Goal: Communication & Community: Participate in discussion

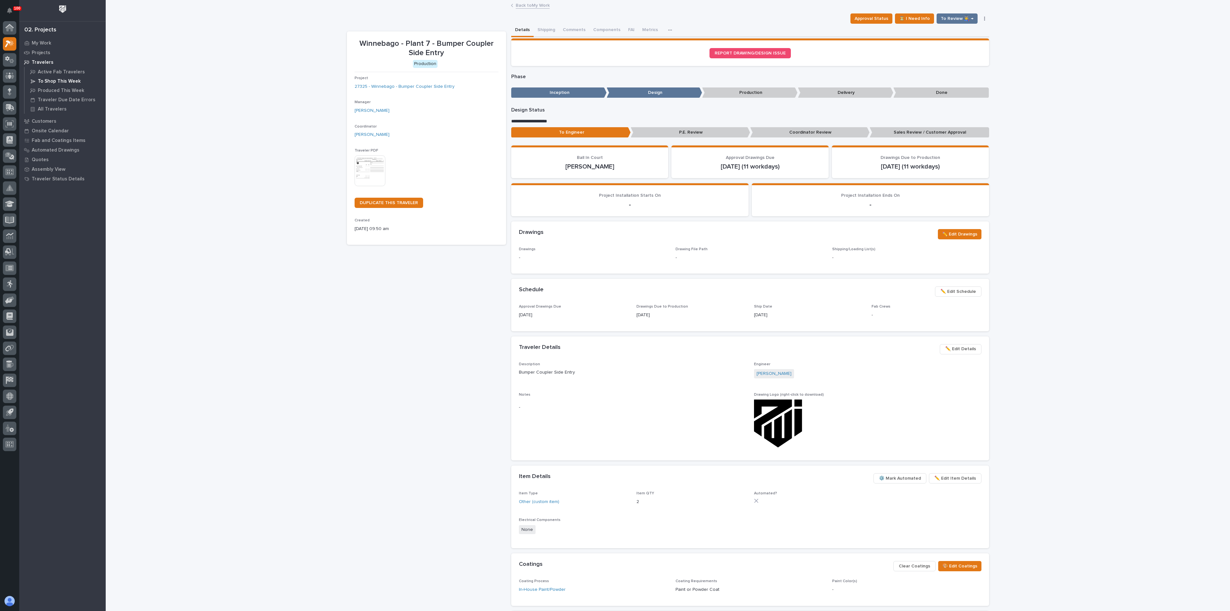
scroll to position [22, 0]
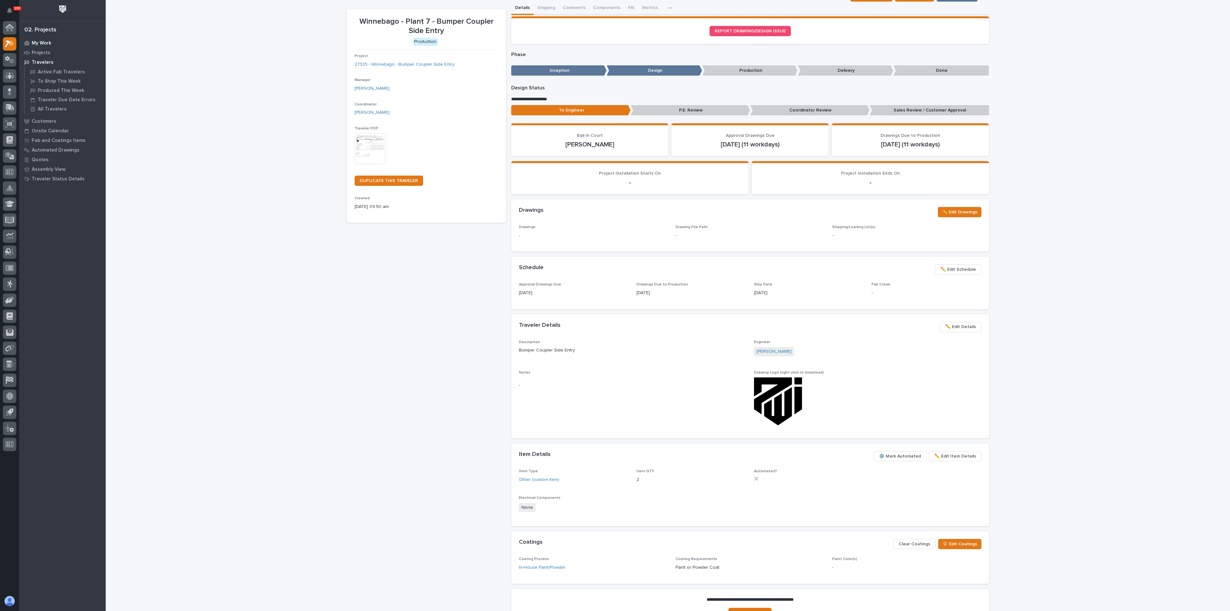
click at [44, 41] on p "My Work" at bounding box center [42, 43] width 20 height 6
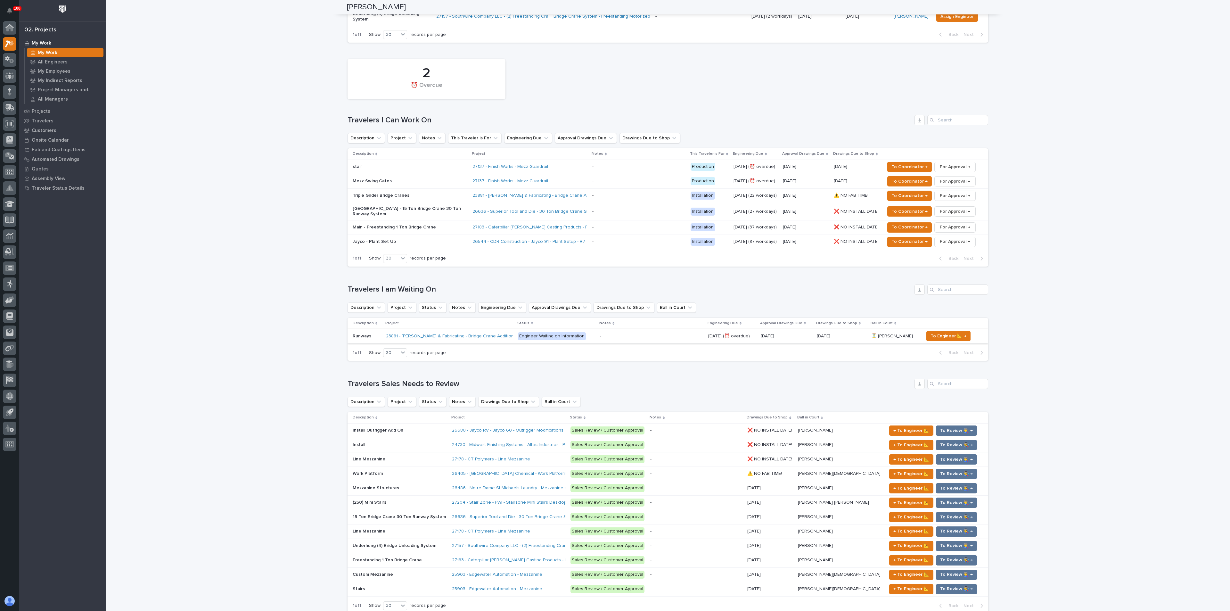
scroll to position [288, 0]
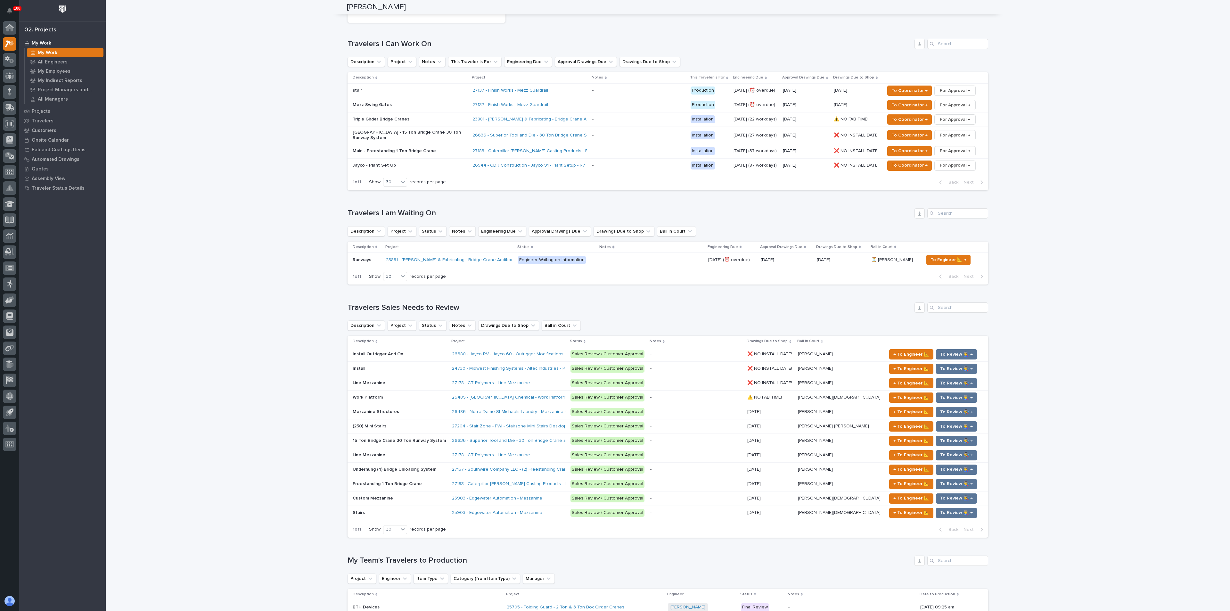
click at [395, 380] on p at bounding box center [400, 382] width 94 height 5
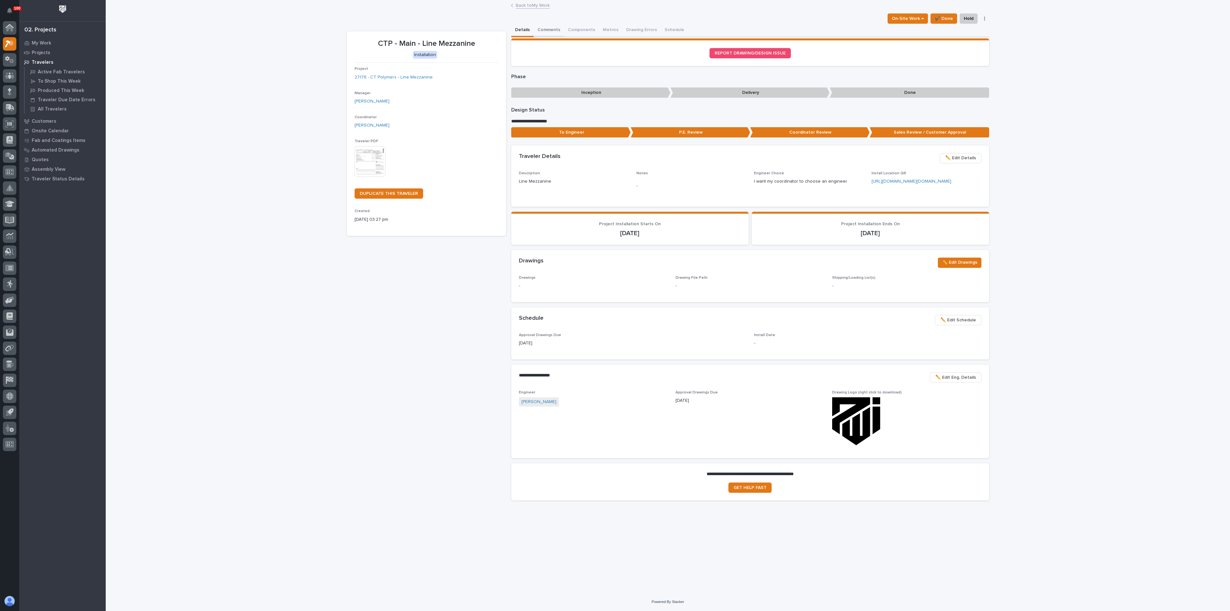
click at [555, 33] on button "Comments" at bounding box center [549, 30] width 30 height 13
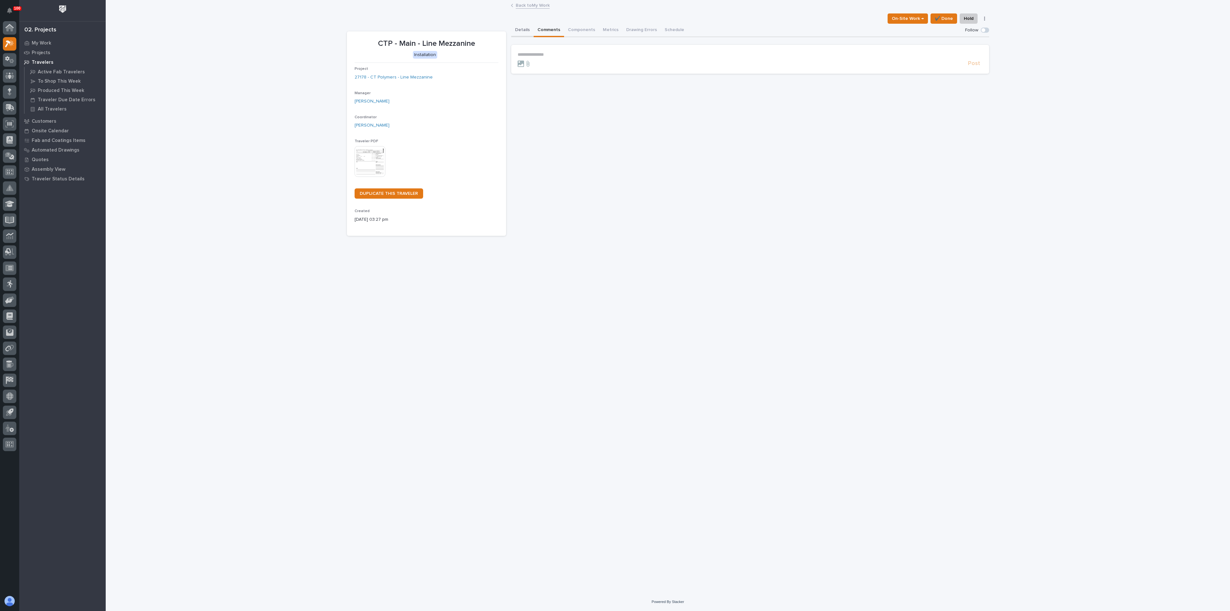
click at [519, 30] on button "Details" at bounding box center [522, 30] width 22 height 13
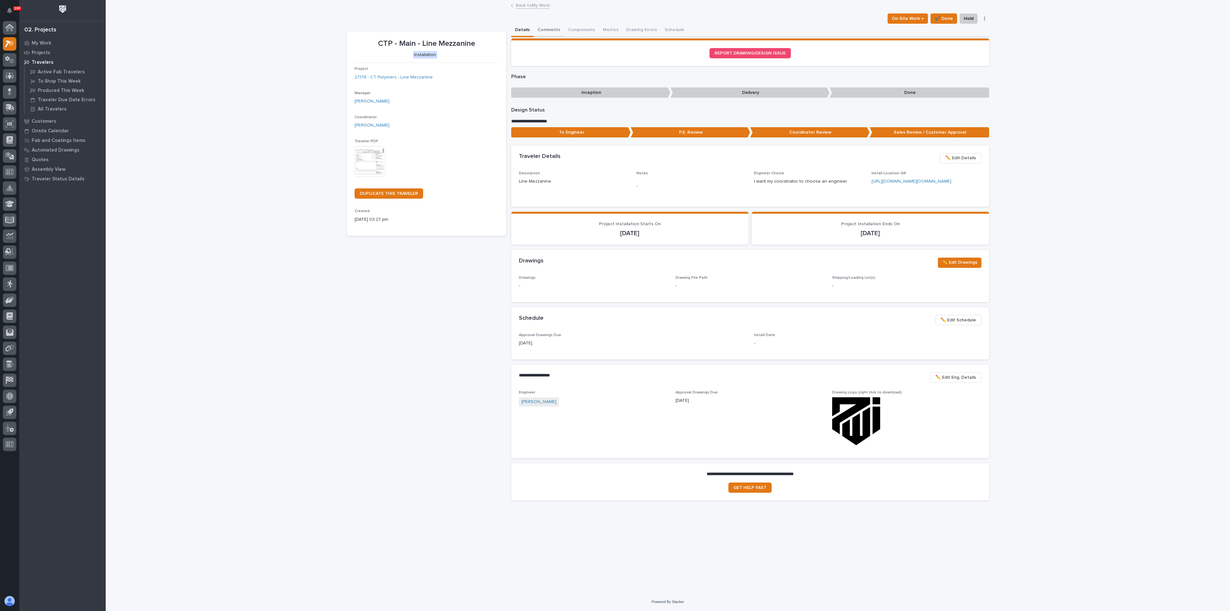
click at [551, 29] on button "Comments" at bounding box center [549, 30] width 30 height 13
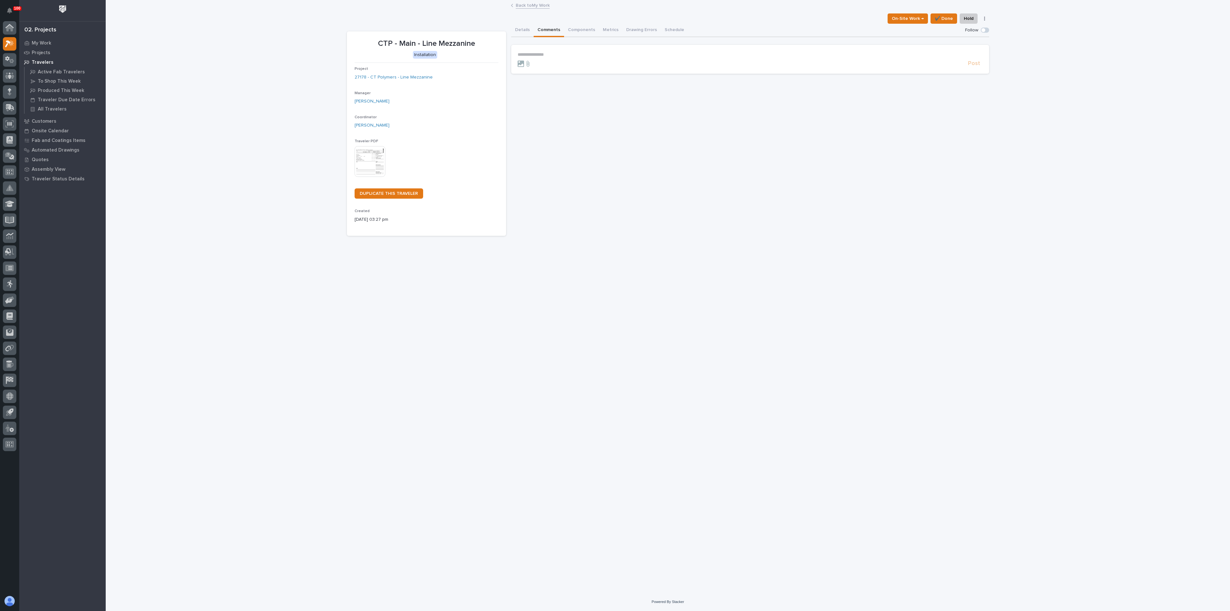
click at [545, 52] on p "**********" at bounding box center [750, 54] width 465 height 5
drag, startPoint x: 592, startPoint y: 123, endPoint x: 585, endPoint y: 114, distance: 11.2
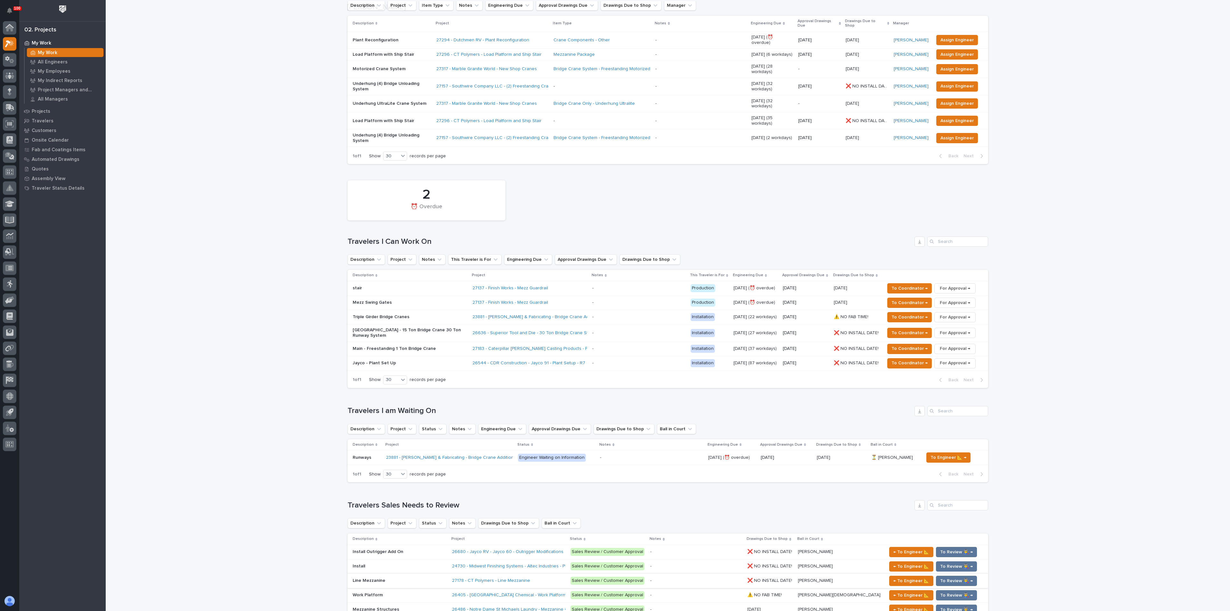
scroll to position [240, 0]
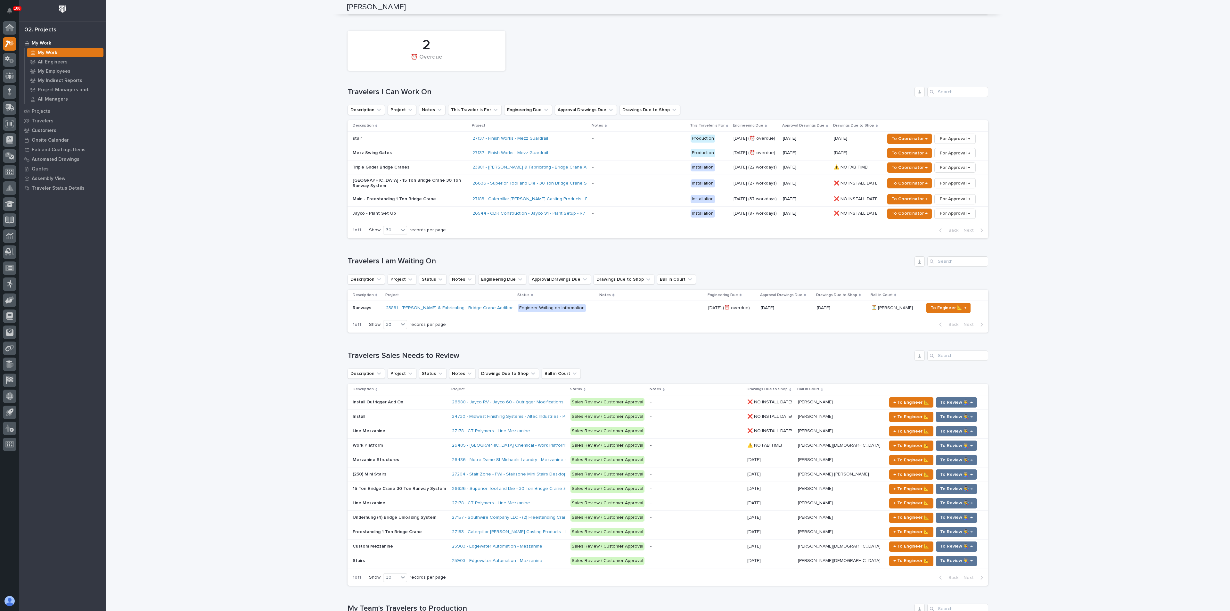
click at [371, 499] on p "Line Mezzanine" at bounding box center [370, 502] width 34 height 7
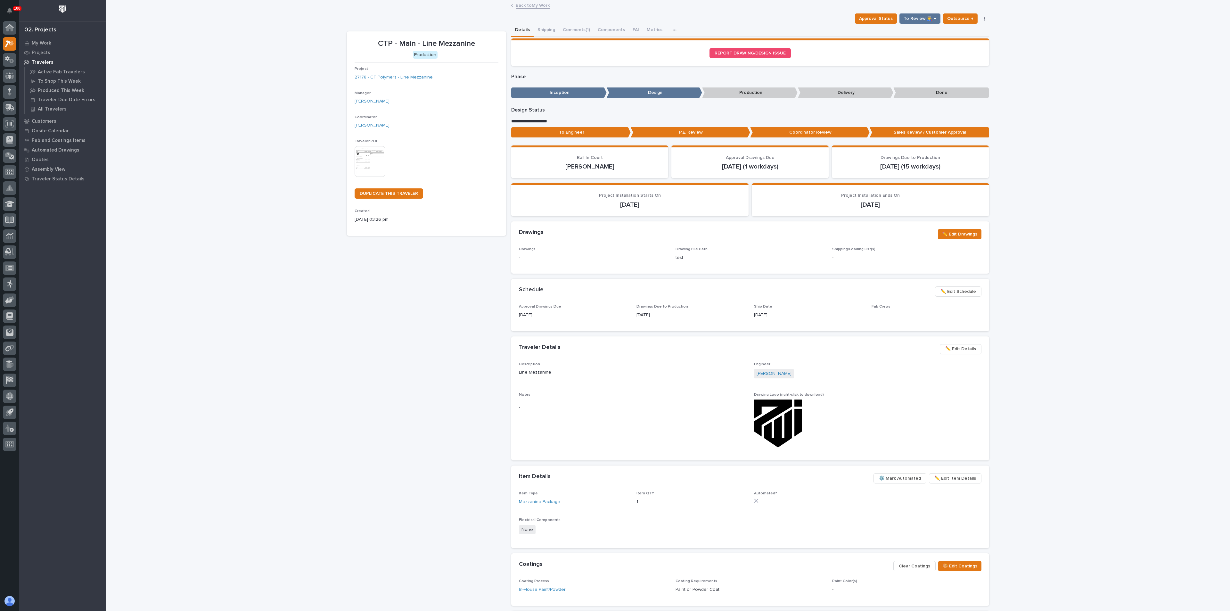
click at [563, 22] on div "Approval Status To Review 👨‍🏭 → Outsource ↑ Hold Cancel Change Traveler Type Re…" at bounding box center [668, 18] width 642 height 10
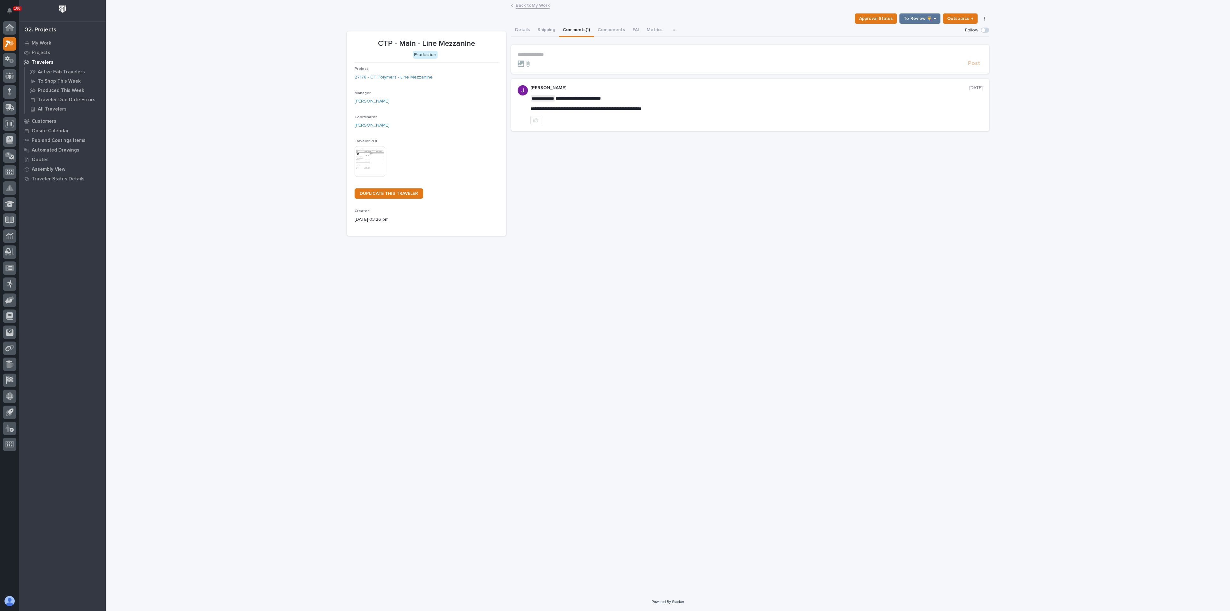
click at [564, 29] on button "Comments (1)" at bounding box center [576, 30] width 35 height 13
click at [553, 54] on p "**********" at bounding box center [750, 54] width 465 height 5
click at [975, 74] on span "Post" at bounding box center [974, 76] width 12 height 7
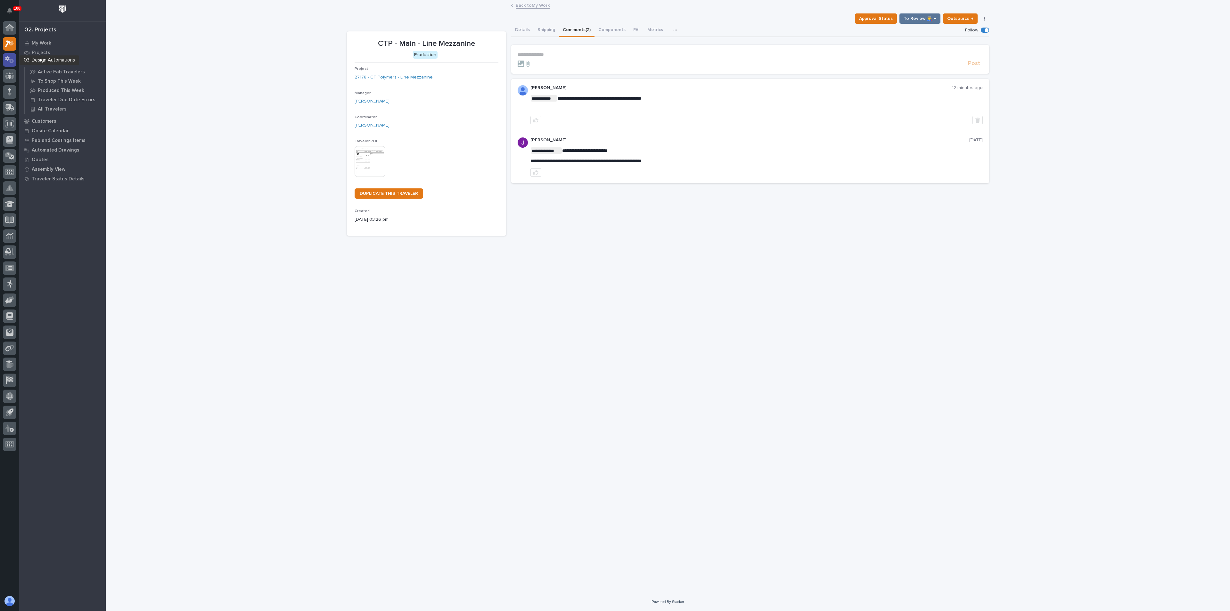
click at [9, 60] on icon at bounding box center [7, 58] width 4 height 5
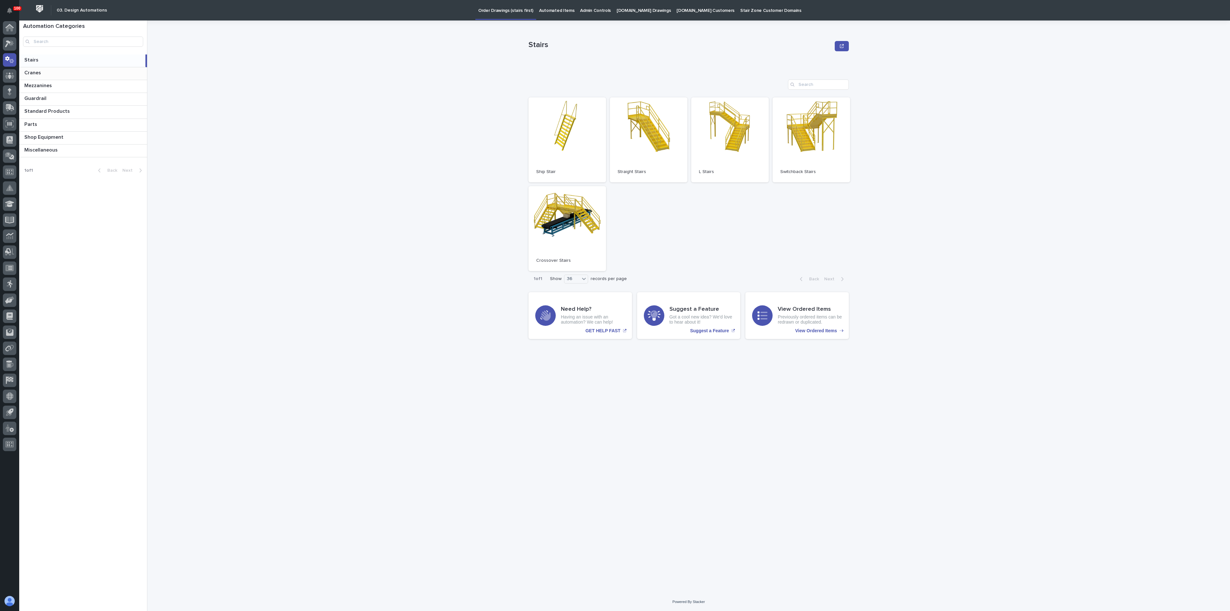
click at [35, 71] on p "Cranes" at bounding box center [33, 72] width 18 height 7
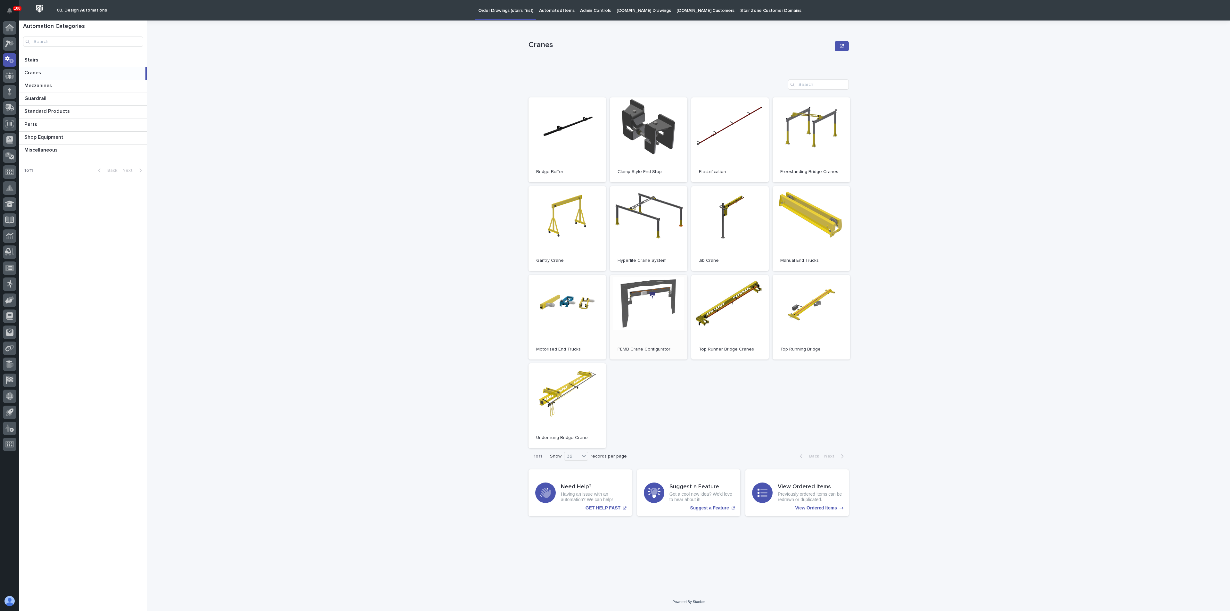
click at [645, 287] on link "Open" at bounding box center [649, 317] width 78 height 85
drag, startPoint x: 269, startPoint y: 106, endPoint x: 223, endPoint y: 70, distance: 58.9
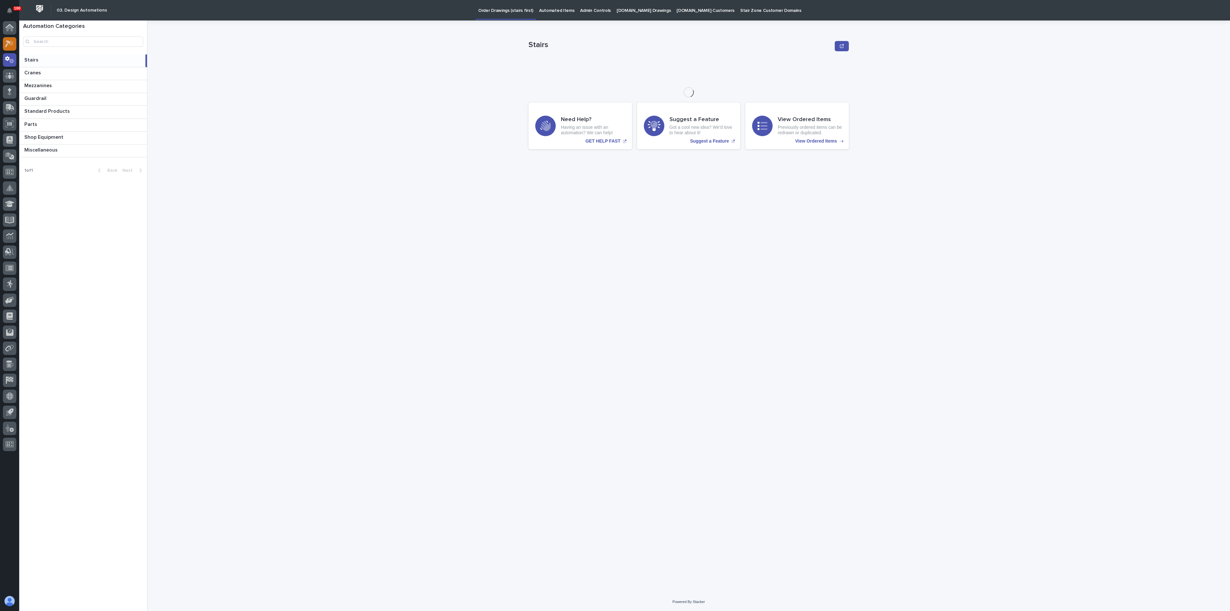
click at [11, 45] on icon at bounding box center [11, 43] width 5 height 6
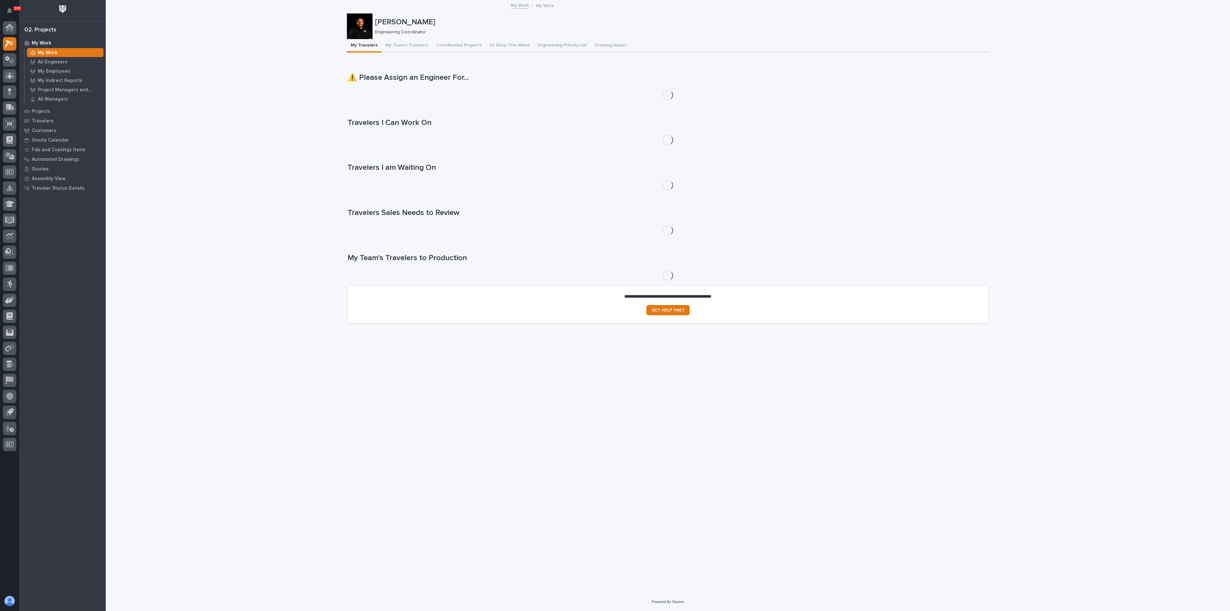
click at [54, 51] on p "My Work" at bounding box center [48, 53] width 20 height 6
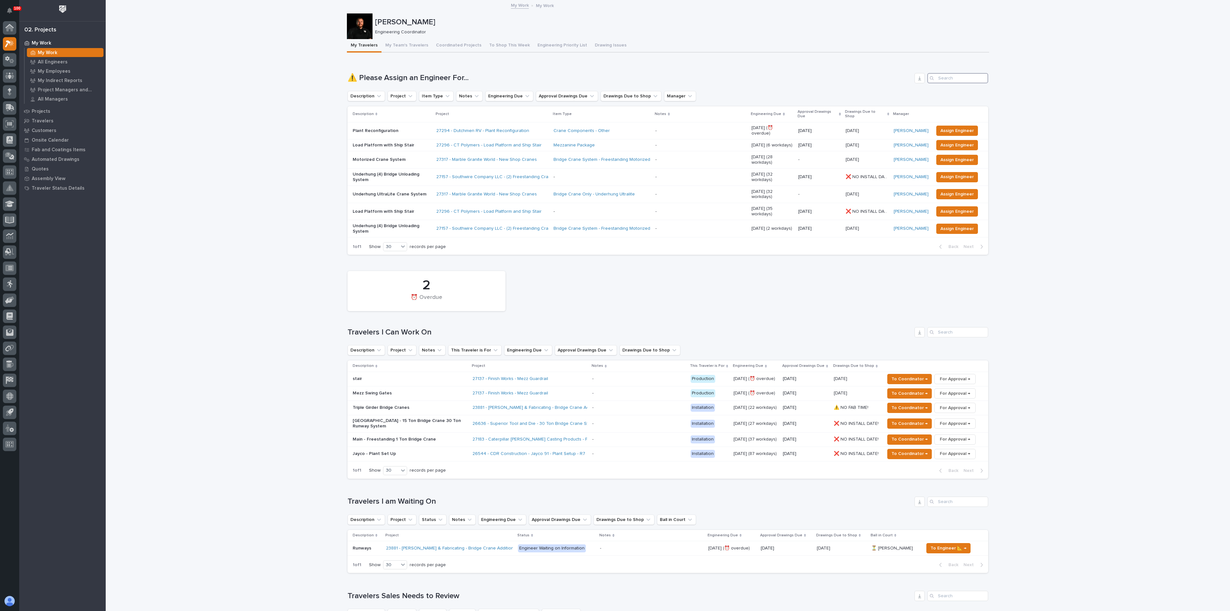
click at [935, 75] on input "Search" at bounding box center [957, 78] width 61 height 10
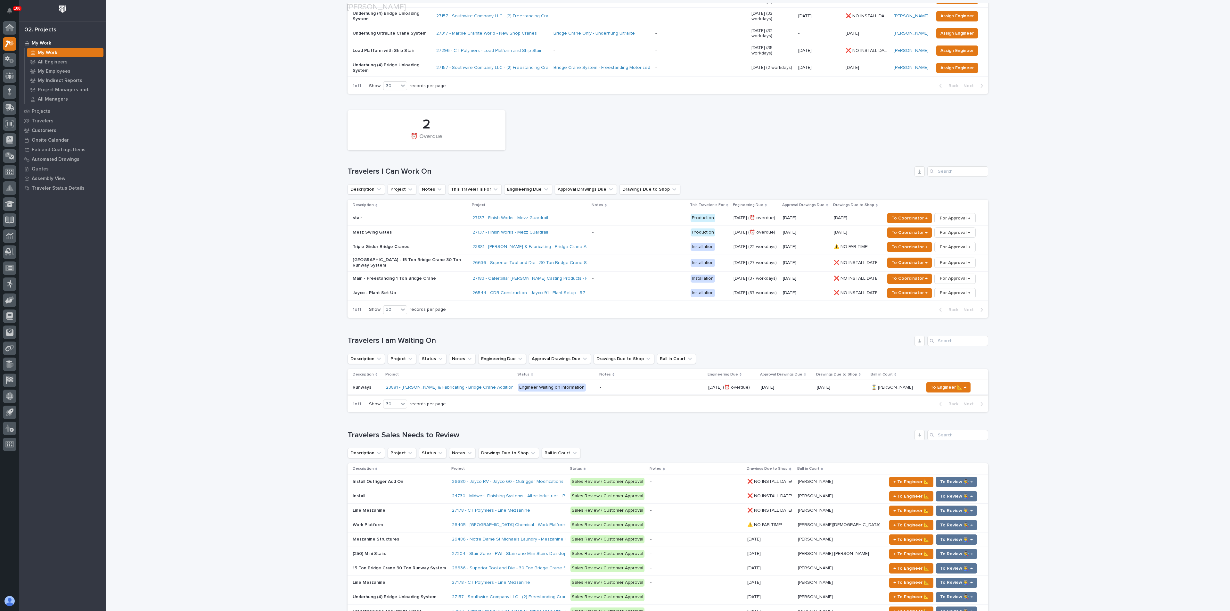
scroll to position [192, 0]
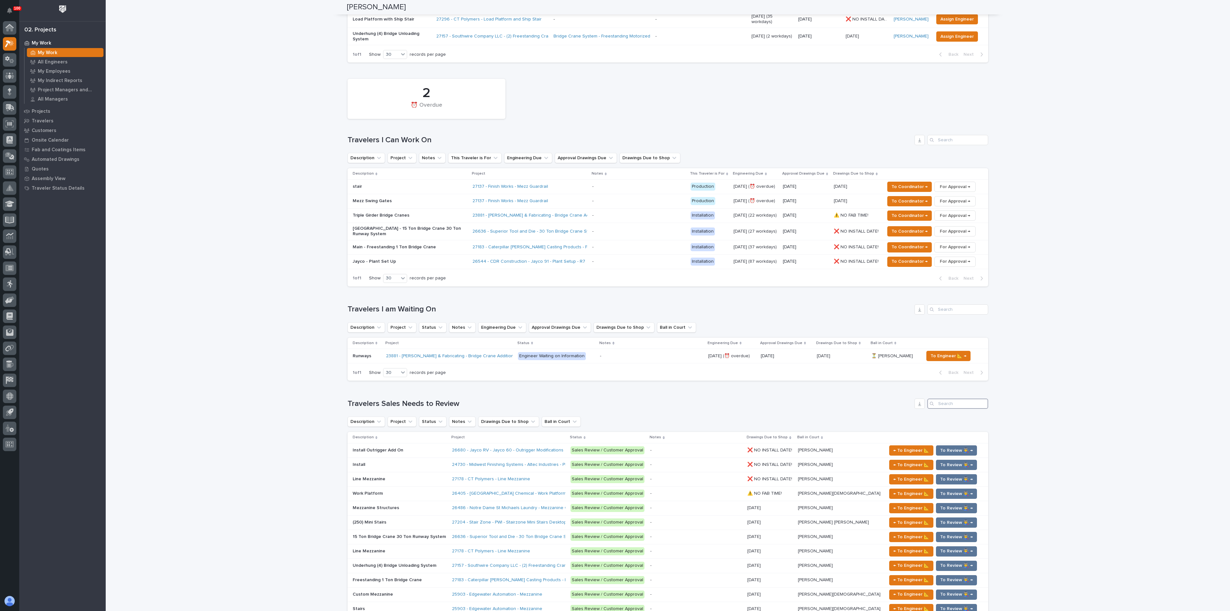
click at [943, 398] on input "Search" at bounding box center [957, 403] width 61 height 10
click at [479, 505] on link "26486 - Notre Dame St Michaels Laundry - Mezzanine Components" at bounding box center [521, 507] width 139 height 5
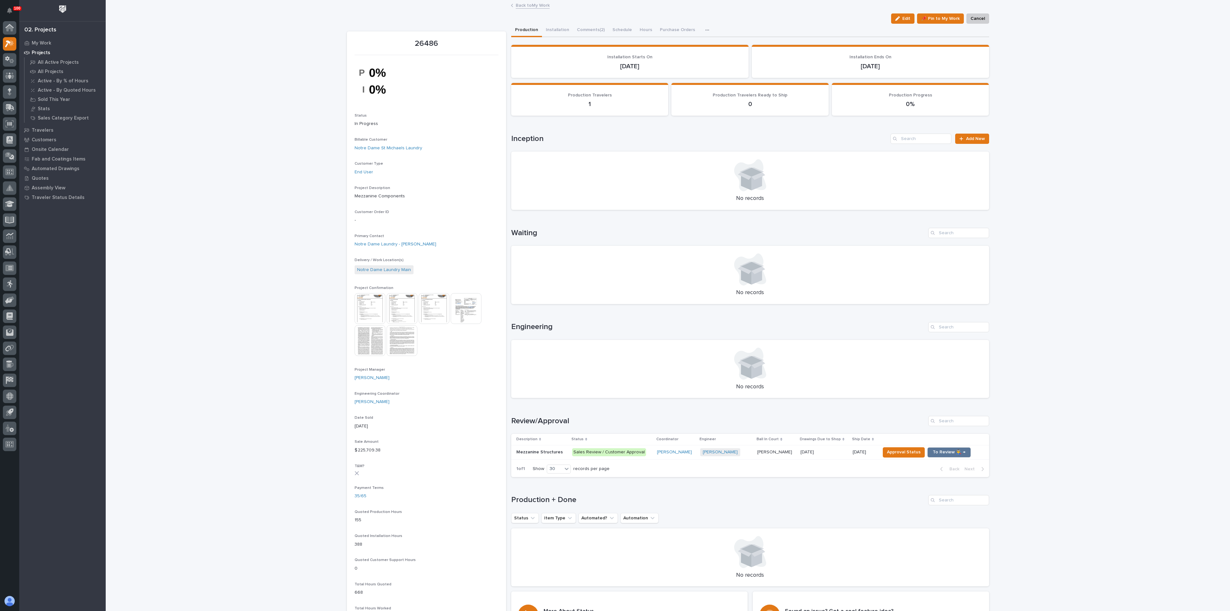
drag, startPoint x: 1031, startPoint y: 406, endPoint x: 985, endPoint y: 382, distance: 51.9
click at [1031, 406] on div "Loading... Saving… Loading... Saving… 26486 Edit 📌 Pin to My Work Cancel Edit 📌…" at bounding box center [668, 452] width 1124 height 903
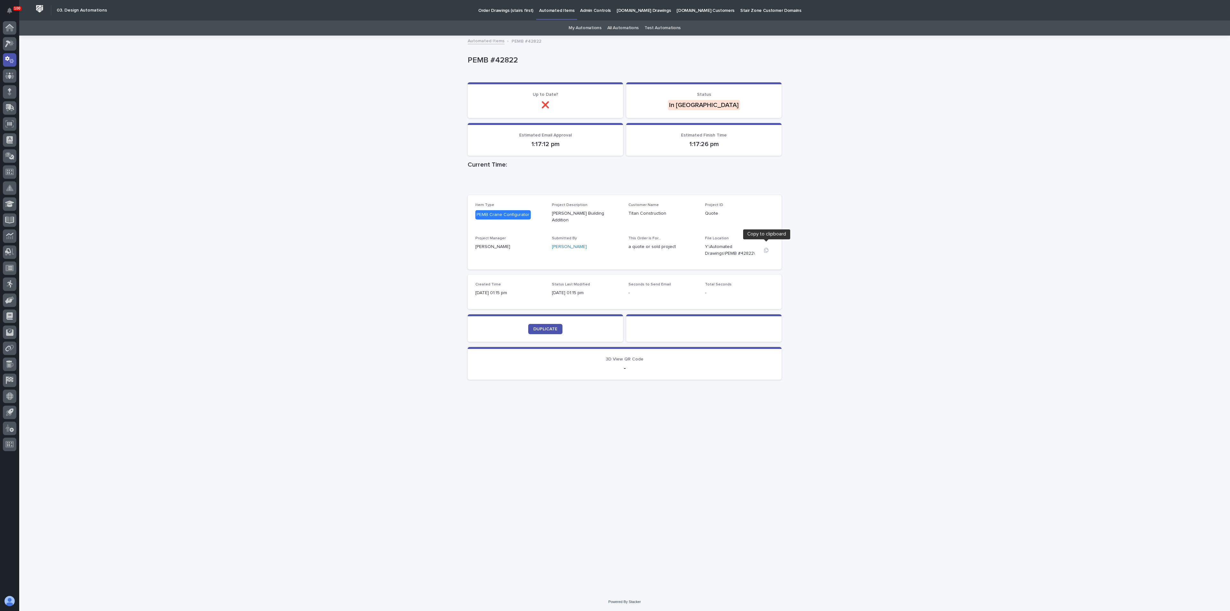
click at [764, 248] on icon "button" at bounding box center [766, 250] width 4 height 5
click at [342, 292] on div "Loading... Saving… Loading... Saving… PEMB #42822 PEMB #42822 Sorry, there was …" at bounding box center [624, 314] width 1211 height 556
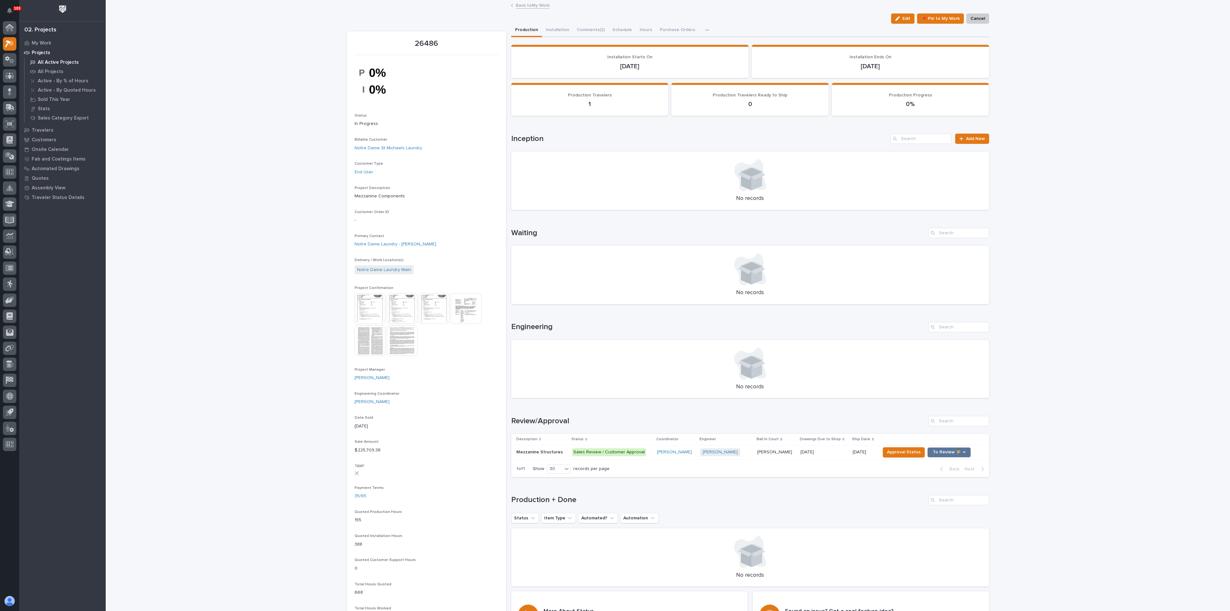
click at [45, 62] on p "All Active Projects" at bounding box center [58, 63] width 41 height 6
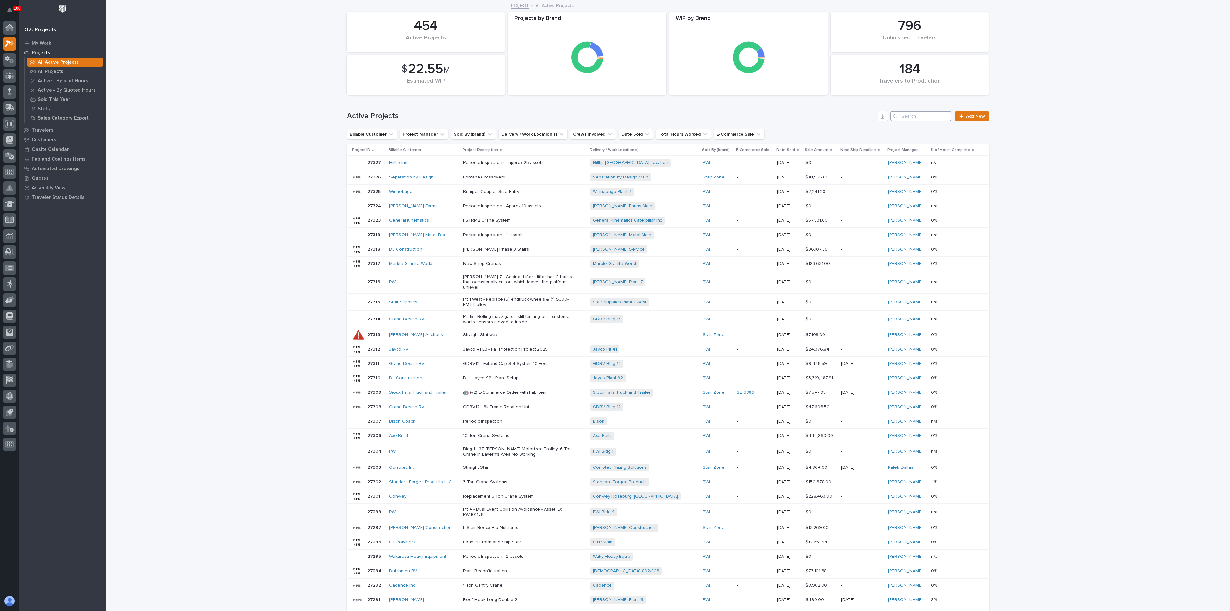
drag, startPoint x: 903, startPoint y: 113, endPoint x: 903, endPoint y: 119, distance: 5.5
click at [903, 115] on input "Search" at bounding box center [920, 116] width 61 height 10
type input "dh"
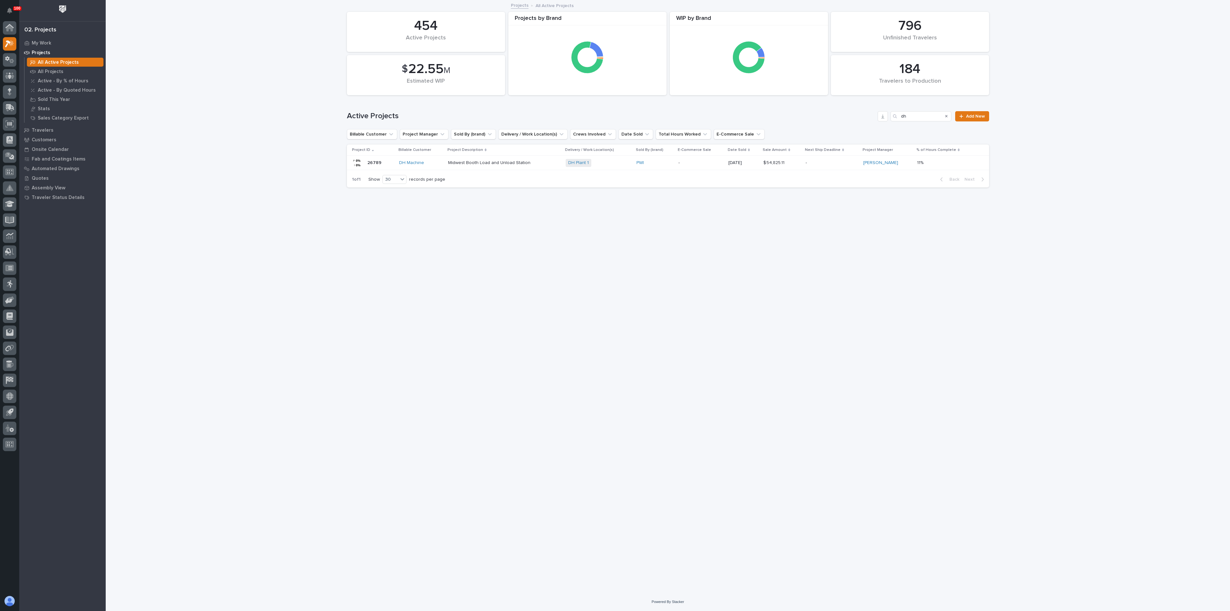
click at [470, 160] on p "Midwest Booth Load and Unload Station" at bounding box center [504, 162] width 112 height 5
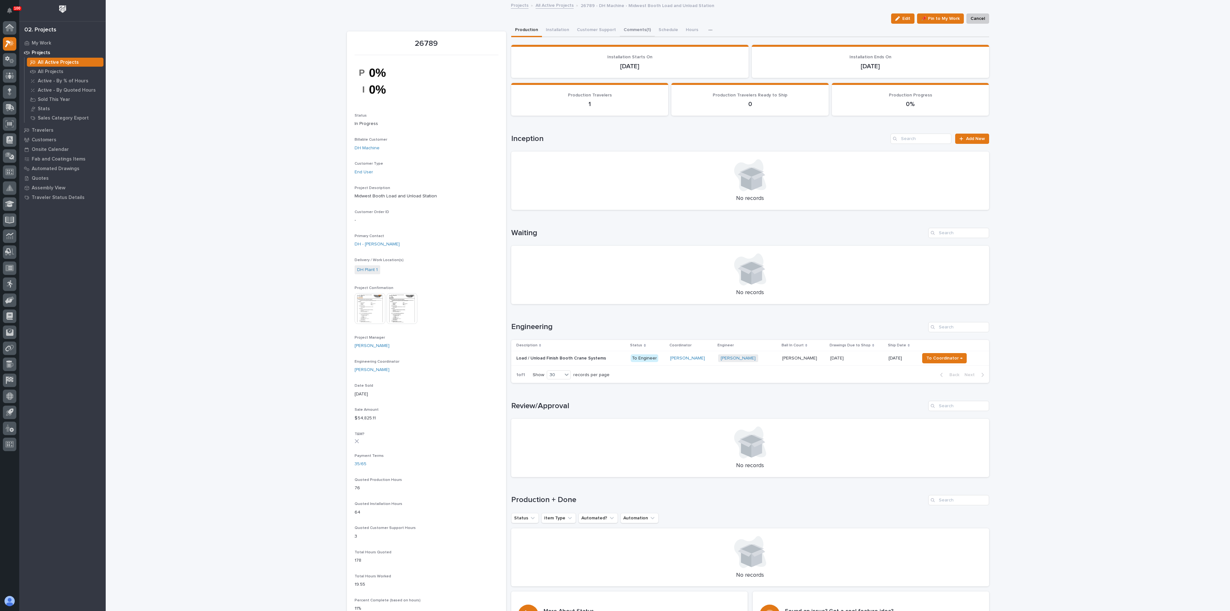
click at [624, 28] on button "Comments (1)" at bounding box center [637, 30] width 35 height 13
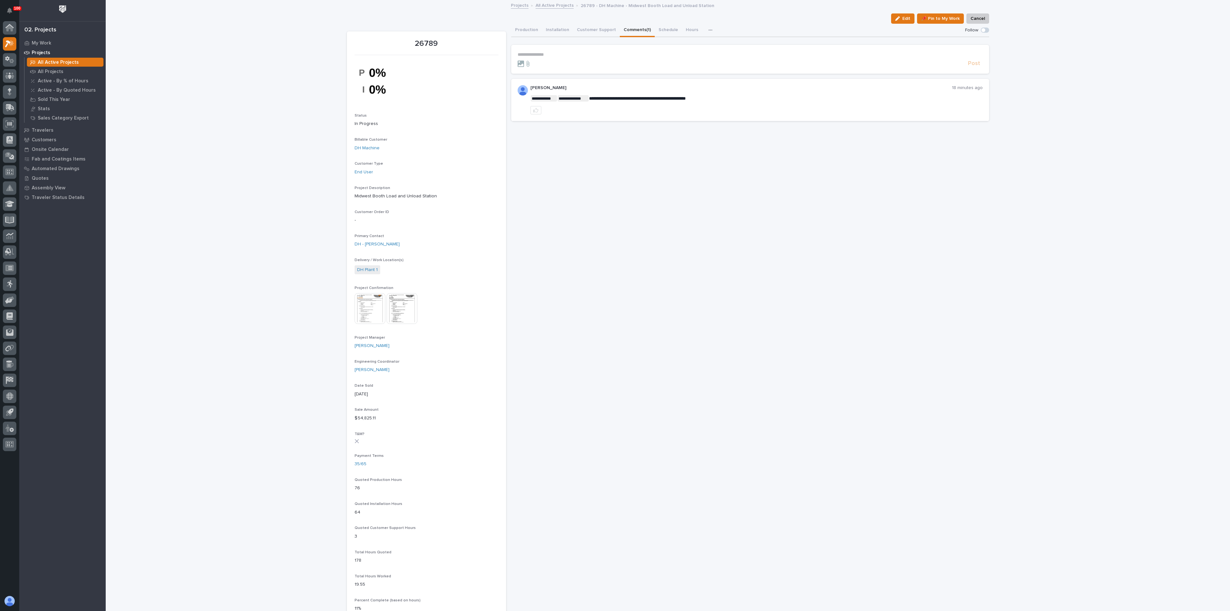
click at [582, 209] on div "**********" at bounding box center [750, 432] width 478 height 816
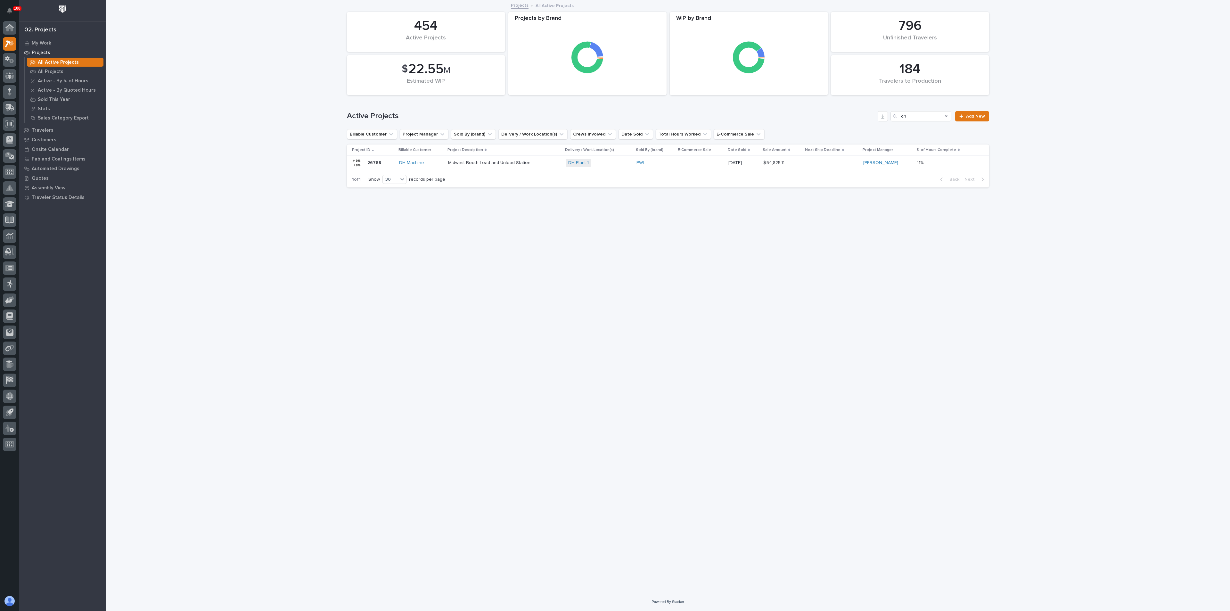
click at [469, 161] on p "Midwest Booth Load and Unload Station" at bounding box center [504, 162] width 112 height 5
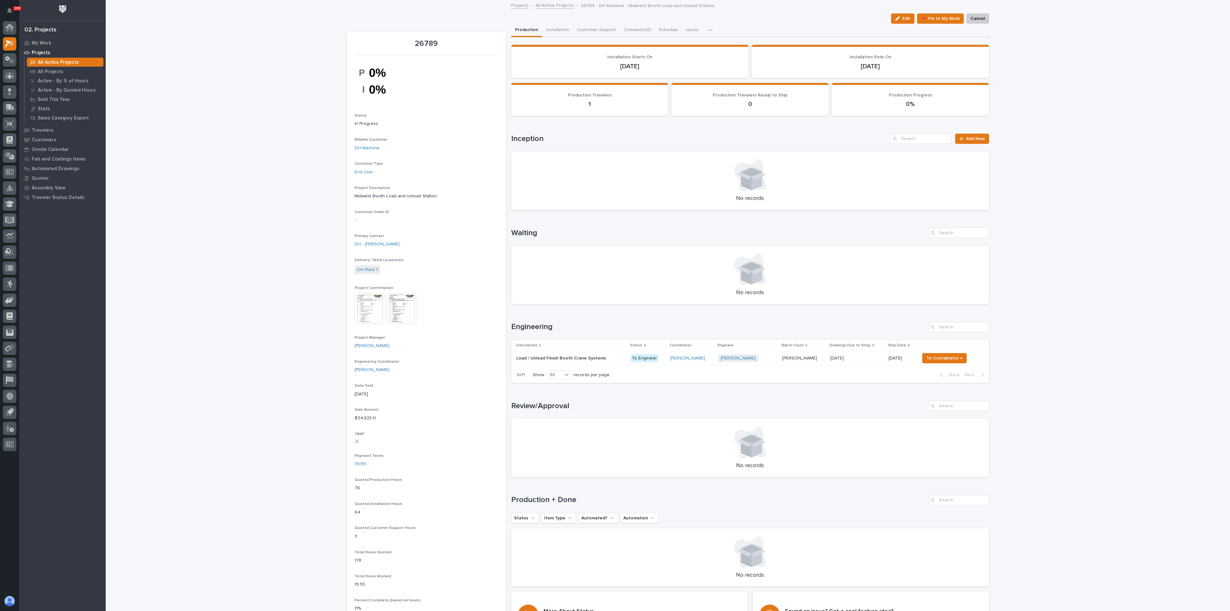
click at [539, 355] on p "Load / Unload Finish Booth Crane Systems" at bounding box center [561, 357] width 91 height 7
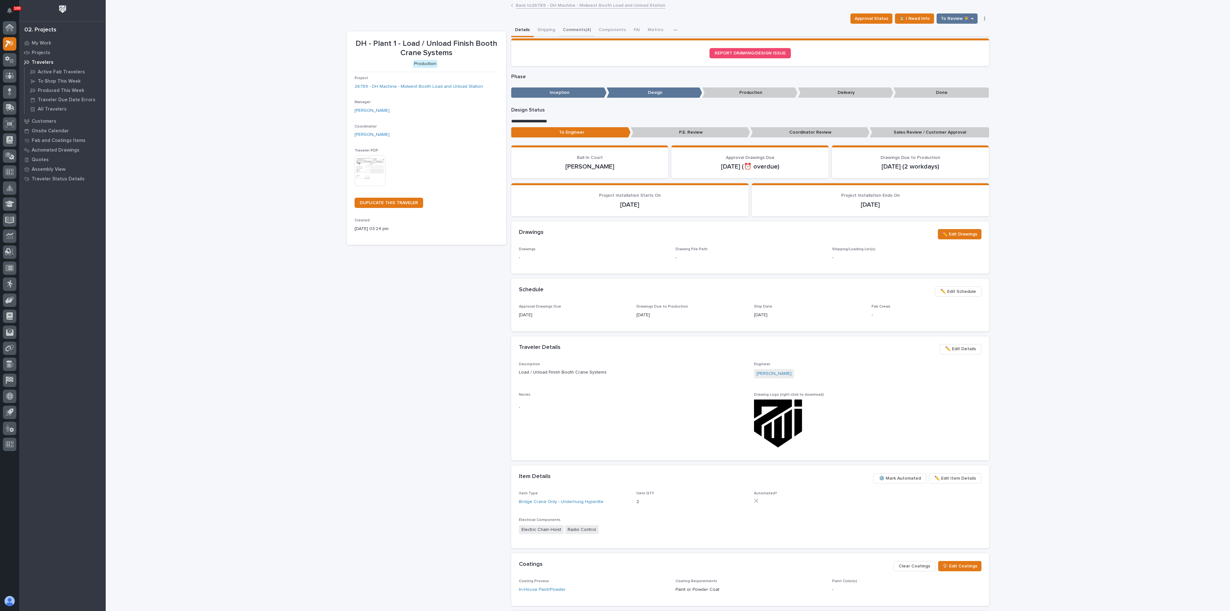
click at [569, 31] on button "Comments (4)" at bounding box center [577, 30] width 36 height 13
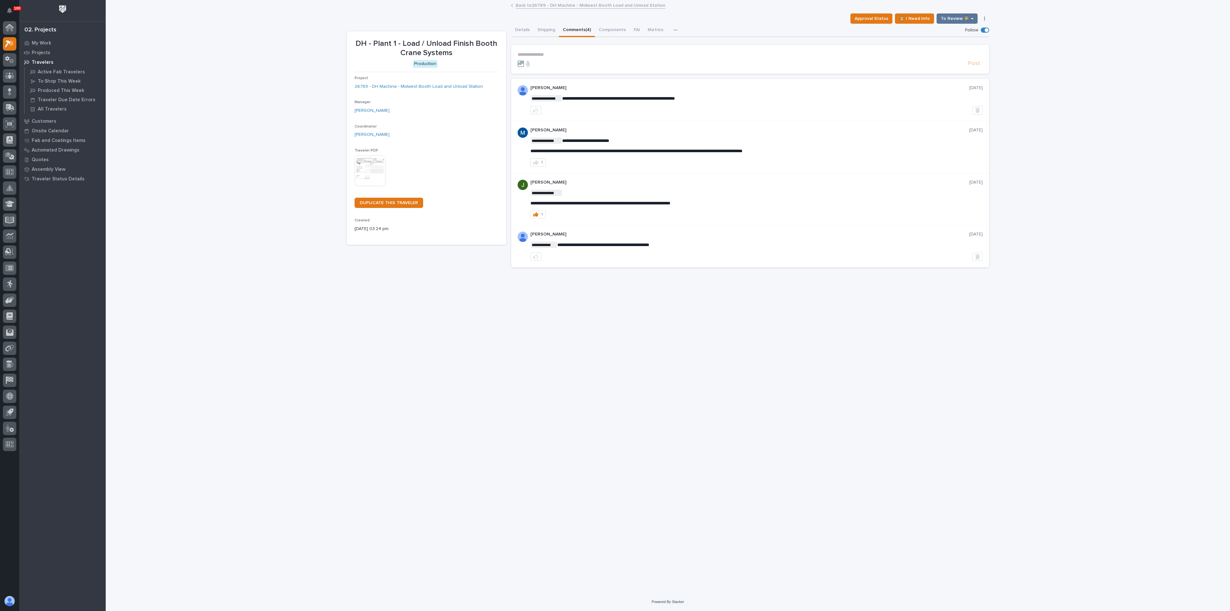
click at [453, 318] on div "**********" at bounding box center [668, 289] width 649 height 576
click at [395, 85] on link "26789 - DH Machine - Midwest Booth Load and Unload Station" at bounding box center [419, 86] width 128 height 7
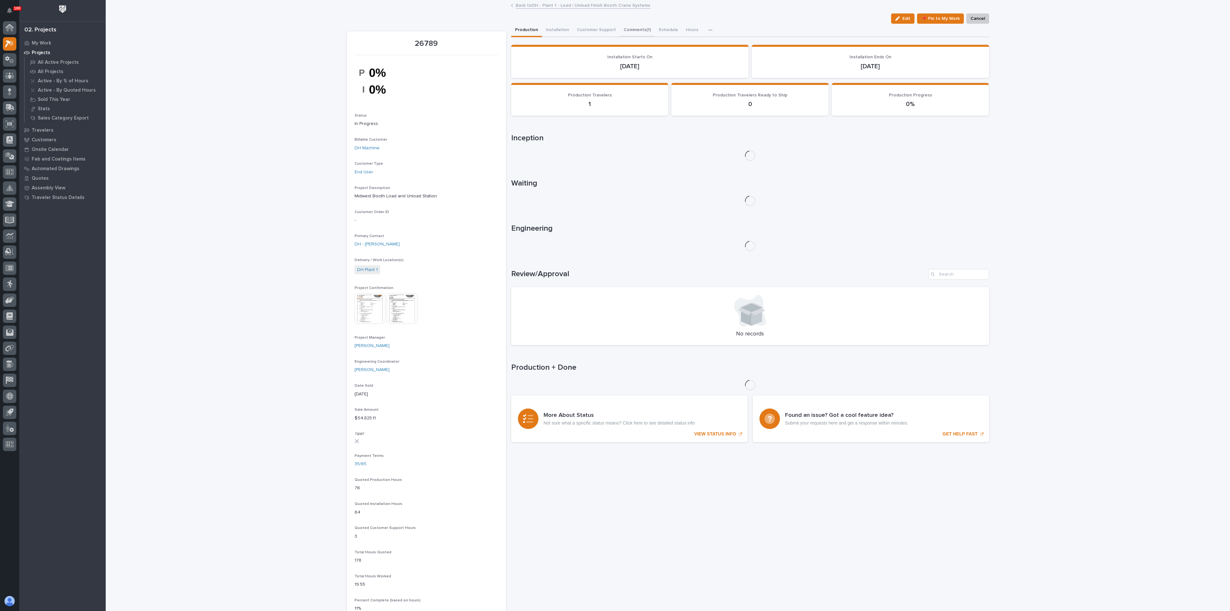
click at [637, 28] on button "Comments (1)" at bounding box center [637, 30] width 35 height 13
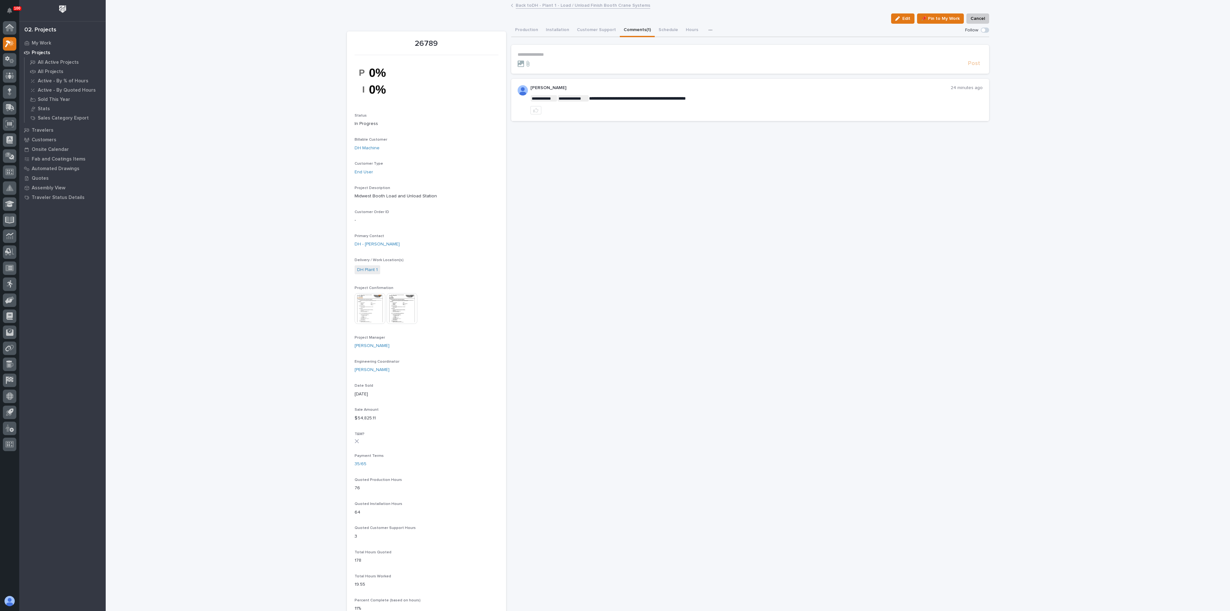
click at [546, 55] on p "**********" at bounding box center [750, 54] width 465 height 5
click at [744, 200] on div "**********" at bounding box center [750, 432] width 478 height 816
click at [546, 54] on p "**********" at bounding box center [750, 54] width 465 height 5
